Goal: Information Seeking & Learning: Learn about a topic

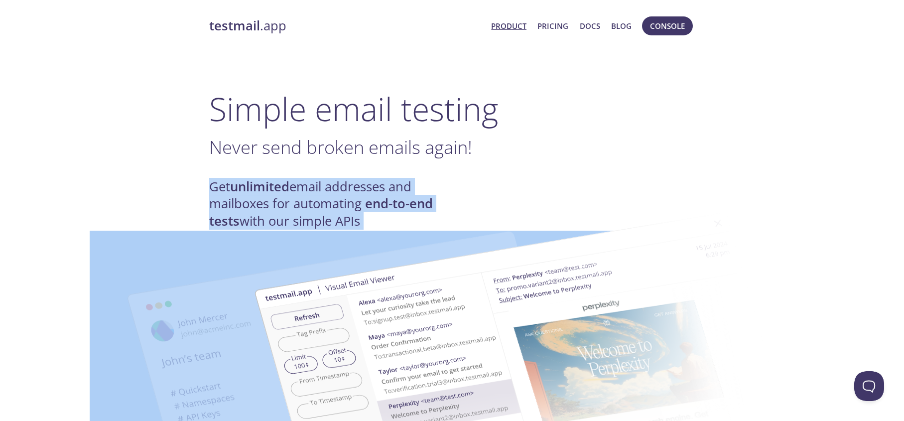
drag, startPoint x: 212, startPoint y: 189, endPoint x: 435, endPoint y: 206, distance: 223.2
click at [414, 191] on h4 "Get unlimited email addresses and mailboxes for automating end-to-end tests wit…" at bounding box center [330, 203] width 243 height 51
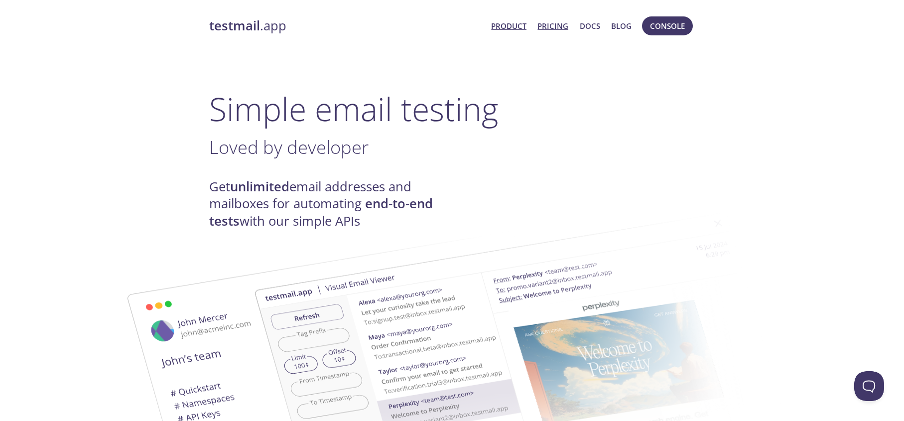
click at [544, 30] on link "Pricing" at bounding box center [552, 25] width 31 height 13
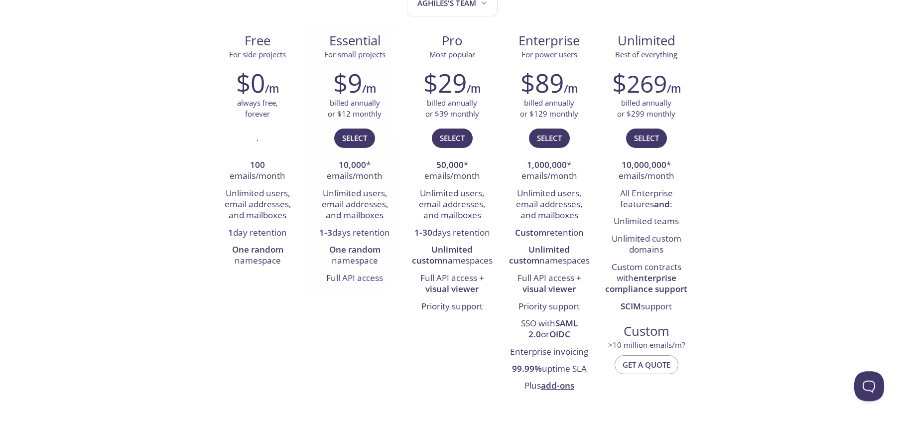
scroll to position [143, 0]
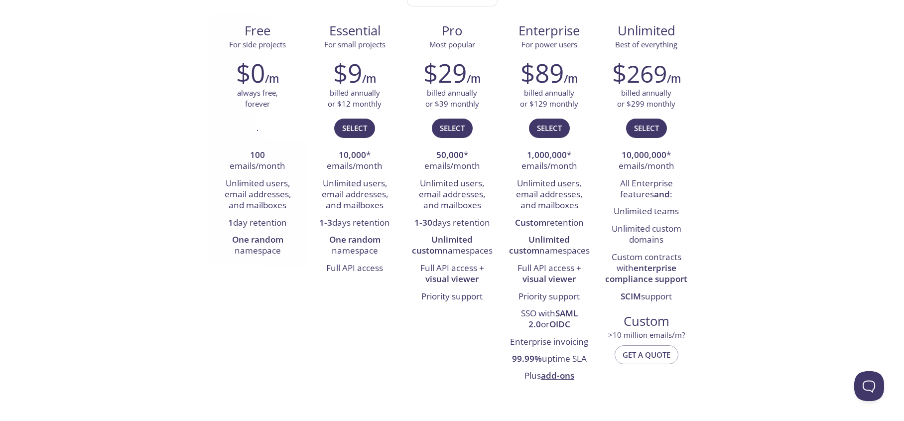
drag, startPoint x: 220, startPoint y: 222, endPoint x: 293, endPoint y: 224, distance: 73.2
click at [293, 224] on li "1 day retention" at bounding box center [258, 223] width 82 height 17
click at [279, 192] on li "Unlimited users, email addresses, and mailboxes" at bounding box center [258, 194] width 82 height 39
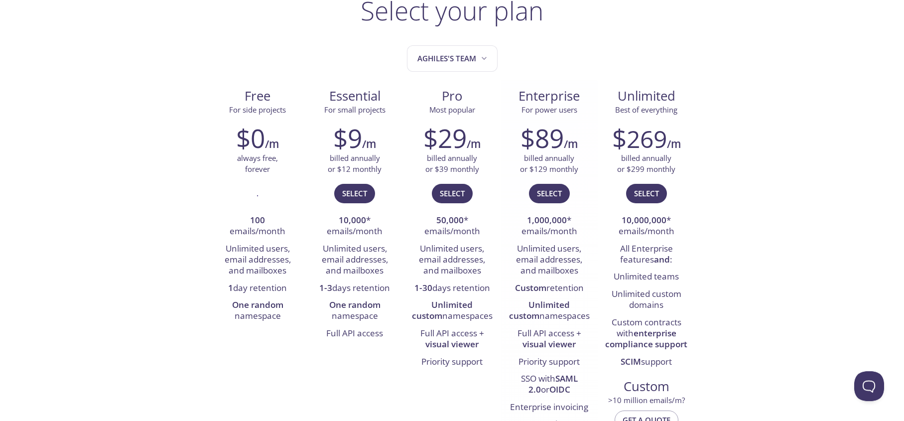
scroll to position [0, 0]
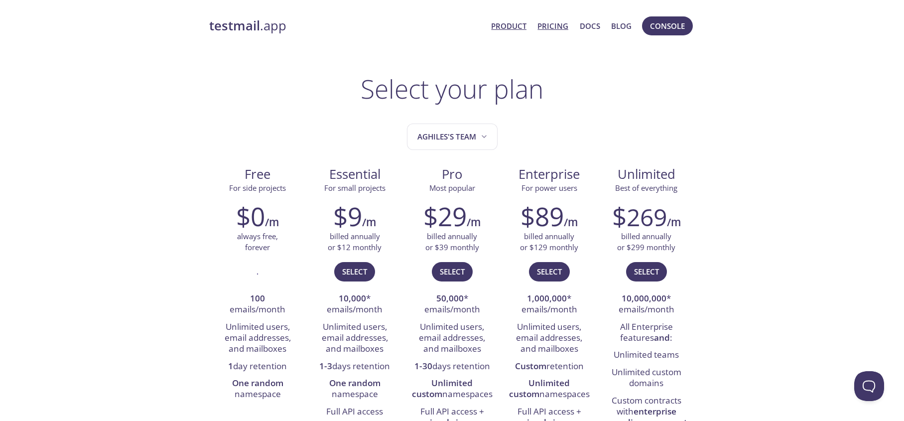
click at [515, 27] on link "Product" at bounding box center [508, 25] width 35 height 13
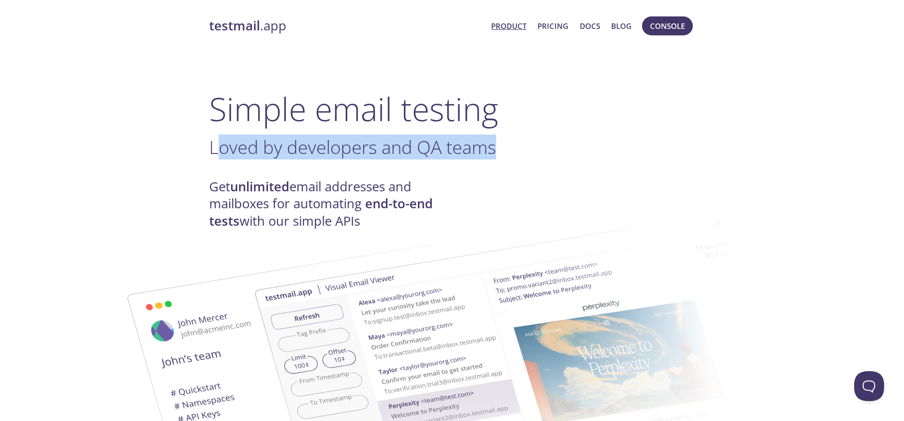
drag, startPoint x: 219, startPoint y: 149, endPoint x: 572, endPoint y: 155, distance: 353.1
click at [572, 155] on h3 "Loved by developers and QA teams ." at bounding box center [452, 147] width 486 height 22
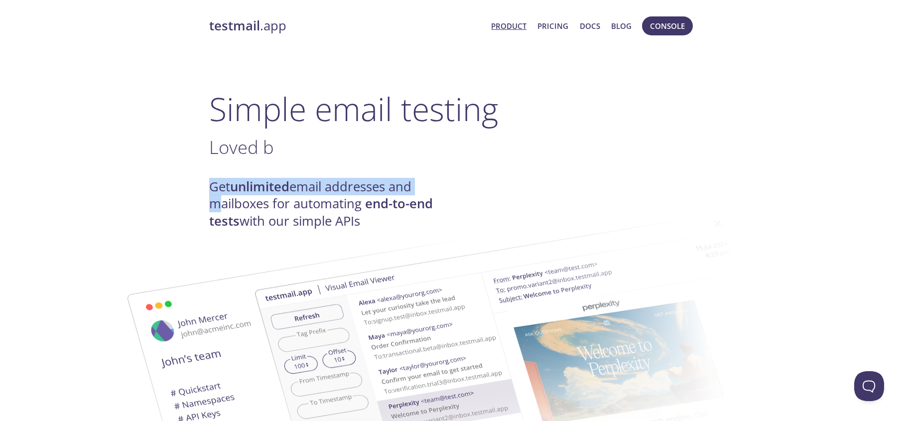
drag, startPoint x: 197, startPoint y: 184, endPoint x: 475, endPoint y: 187, distance: 277.9
click at [397, 207] on img at bounding box center [522, 366] width 538 height 337
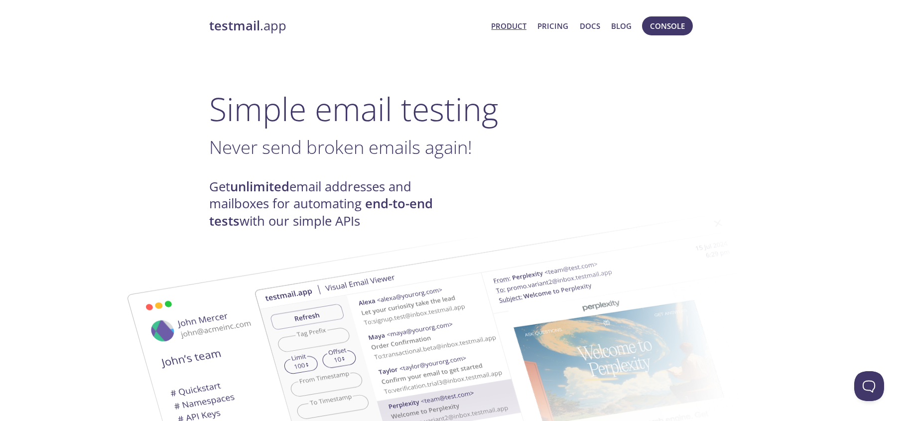
click at [397, 207] on img at bounding box center [522, 366] width 538 height 337
click at [324, 217] on img at bounding box center [522, 366] width 538 height 337
